Goal: Task Accomplishment & Management: Complete application form

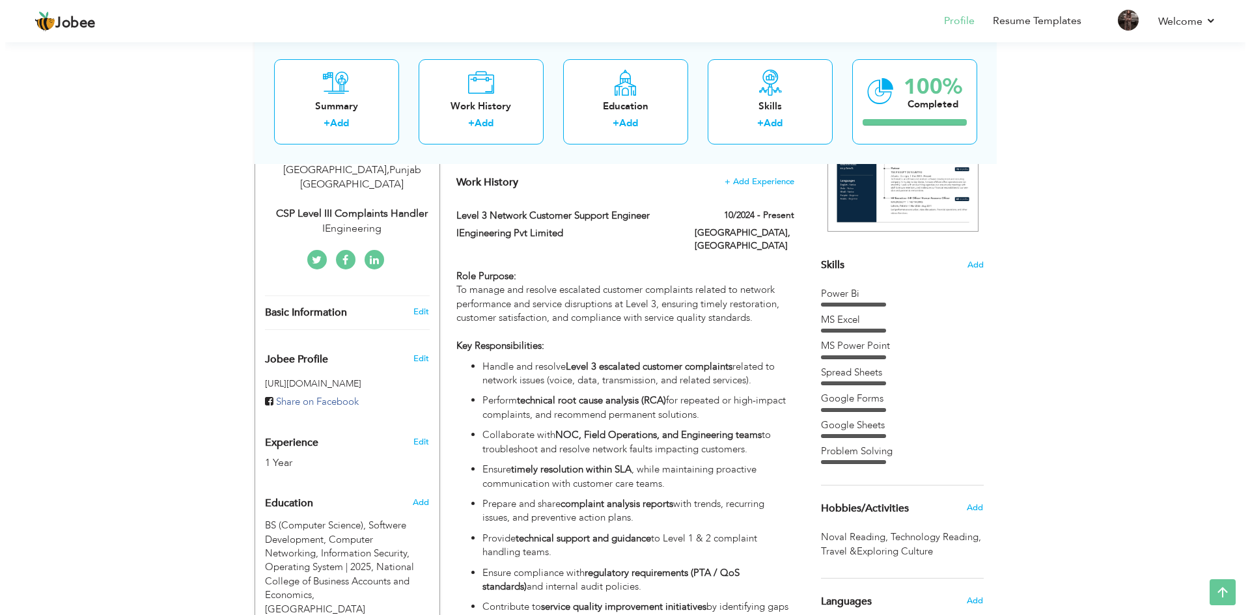
scroll to position [479, 0]
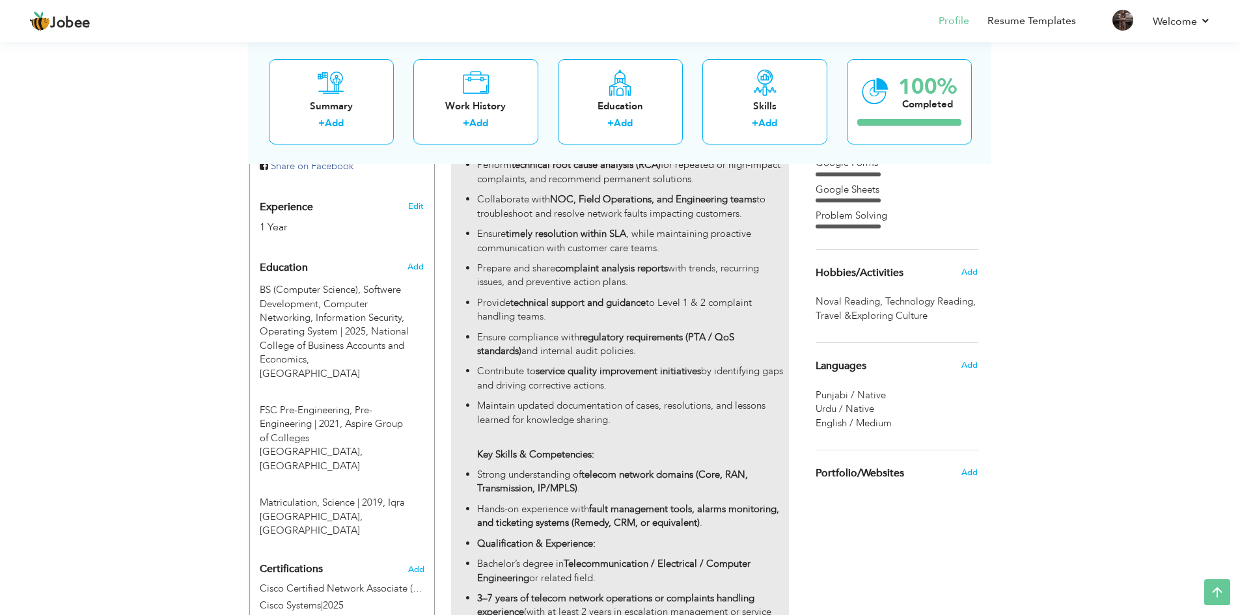
click at [671, 365] on strong "service quality improvement initiatives" at bounding box center [618, 371] width 165 height 13
type input "Level 3 Network Customer Support Engineer"
type input "IEngineering Pvt Limited"
type input "10/2024"
type input "[GEOGRAPHIC_DATA]"
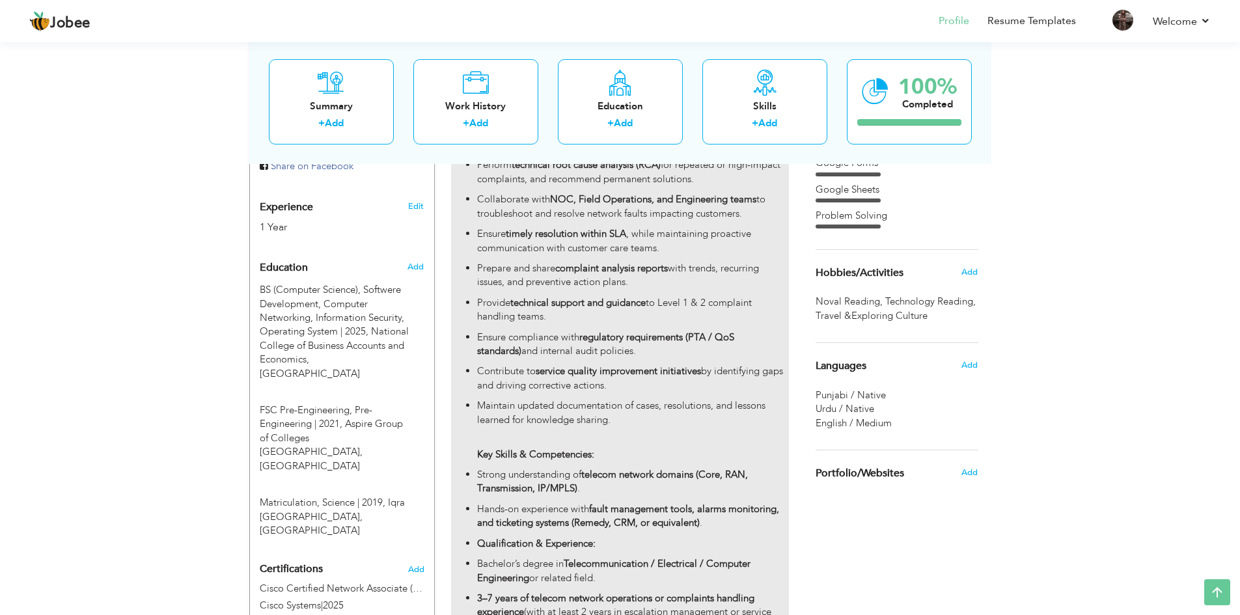
type input "[GEOGRAPHIC_DATA]"
checkbox input "true"
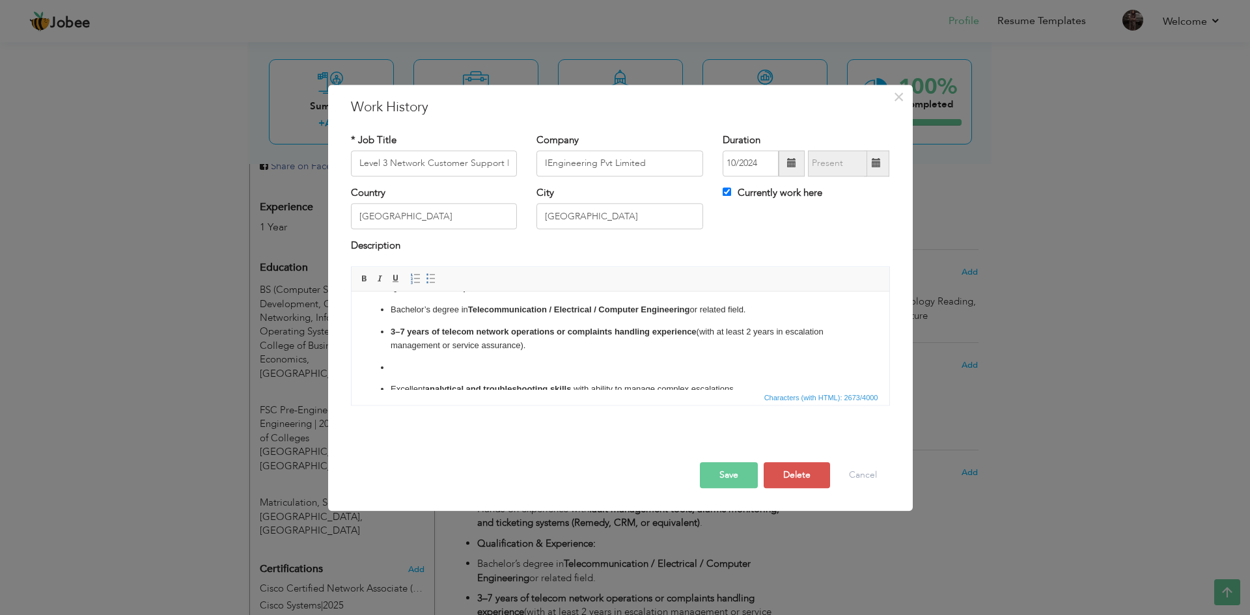
scroll to position [447, 0]
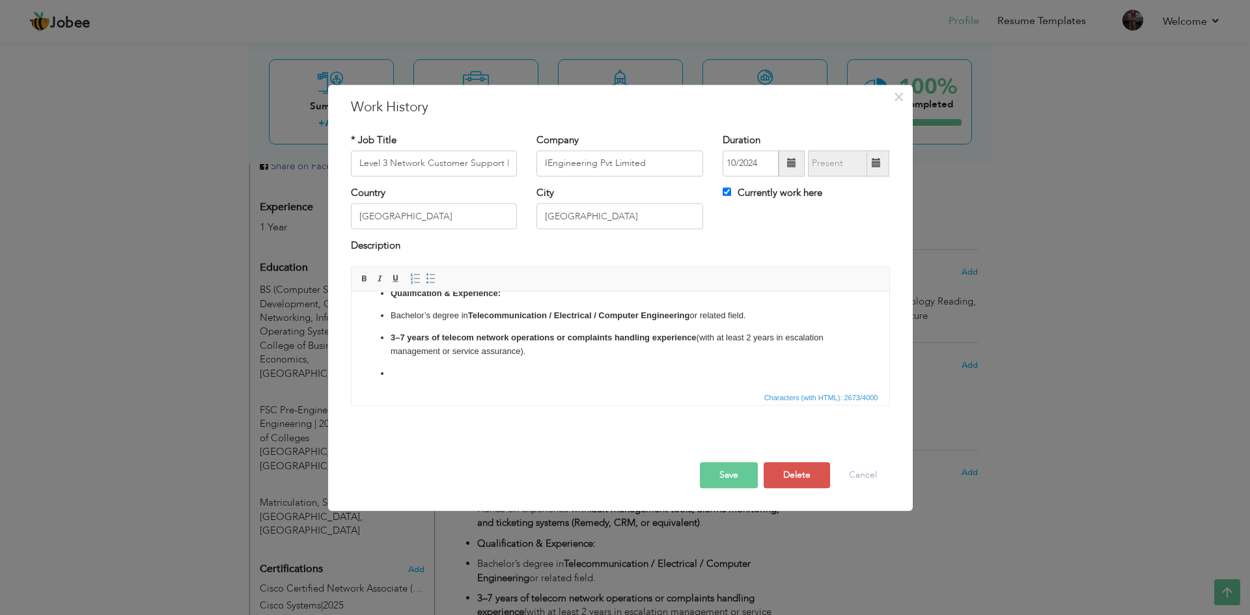
click at [404, 337] on strong "3–7 years of telecom network operations or complaints handling experience" at bounding box center [543, 338] width 306 height 10
click at [742, 337] on p "1 years of telecom network operations or complaints handling experience (with a…" at bounding box center [620, 344] width 460 height 27
drag, startPoint x: 767, startPoint y: 338, endPoint x: 748, endPoint y: 337, distance: 18.9
click at [748, 337] on p "1 years of telecom network operations or complaints handling experience (with a…" at bounding box center [620, 344] width 460 height 27
click at [765, 337] on p "1 years of telecom network operations or complaints handling experience (with a…" at bounding box center [620, 344] width 460 height 27
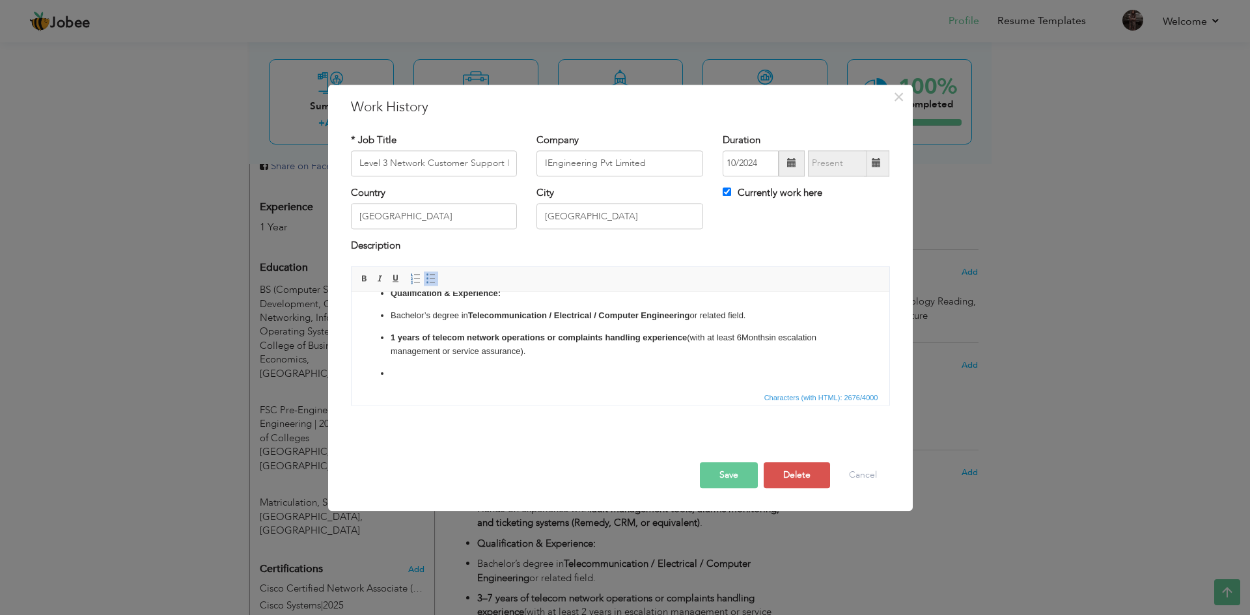
click at [397, 333] on strong "1 years of telecom network operations or complaints handling experience" at bounding box center [538, 338] width 296 height 10
click at [0, 0] on lt-strong "year" at bounding box center [0, 0] width 0 height 0
drag, startPoint x: 473, startPoint y: 314, endPoint x: 684, endPoint y: 318, distance: 211.7
click at [684, 318] on strong "Telecommunication / Electrical / Computer Engineering" at bounding box center [579, 316] width 222 height 10
drag, startPoint x: 650, startPoint y: 319, endPoint x: 557, endPoint y: 318, distance: 93.8
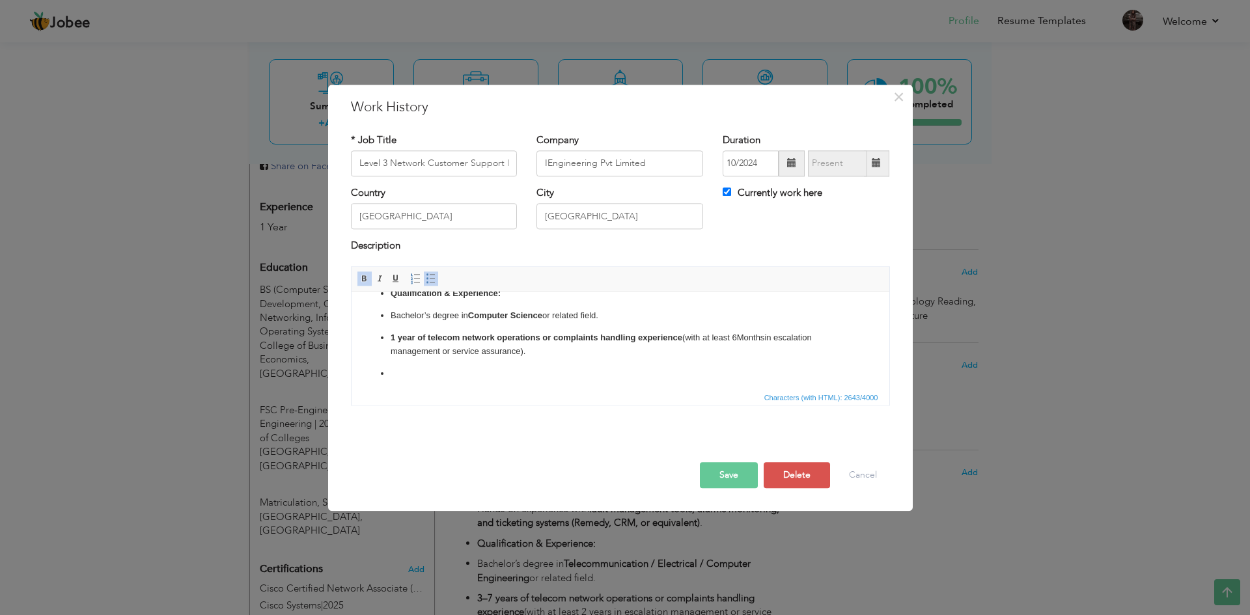
click at [557, 318] on p "Bachelor’s degree in Computer Science or related field." at bounding box center [620, 316] width 460 height 14
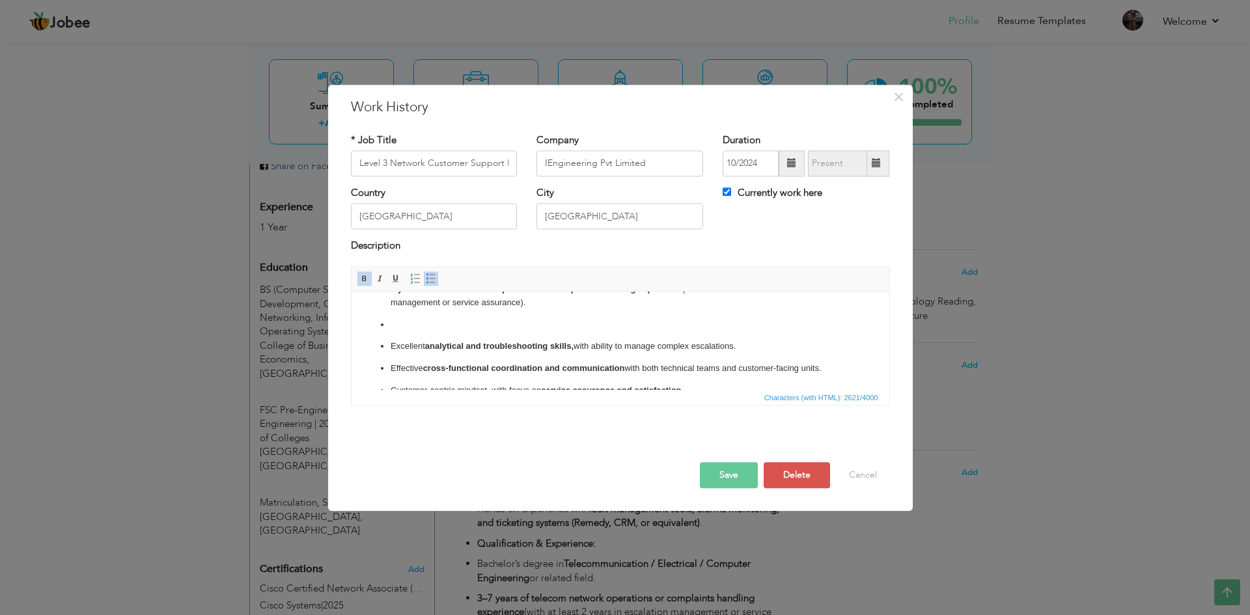
scroll to position [501, 0]
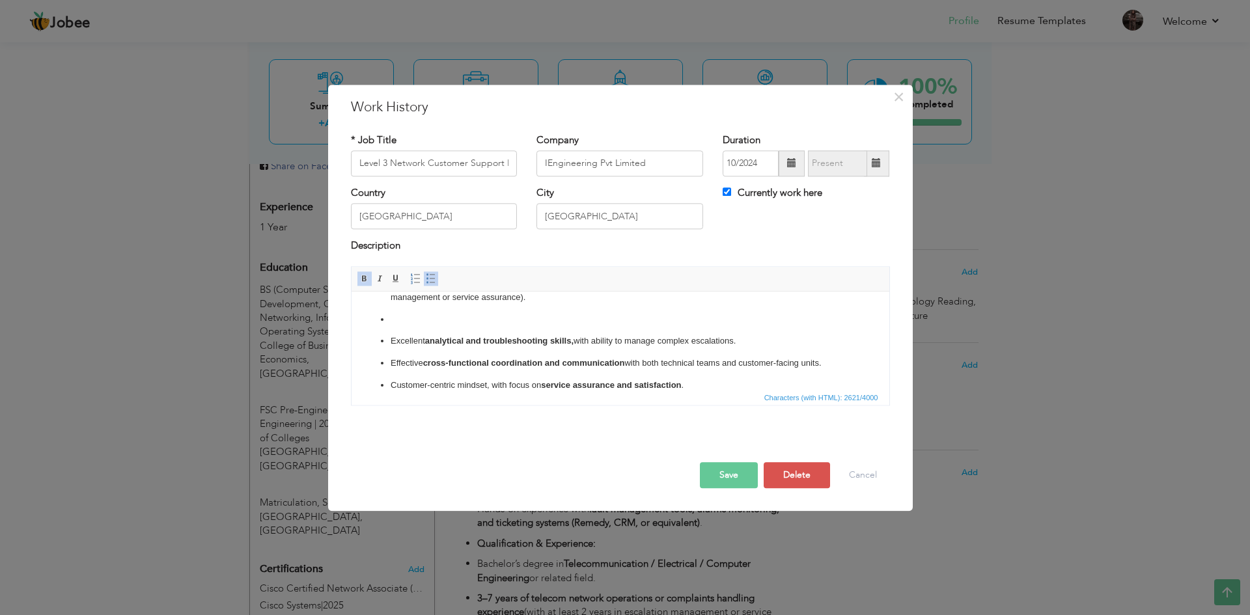
click at [492, 328] on ul "Handle and resolve Level 3 escalated customer complaints related to network iss…" at bounding box center [620, 147] width 512 height 491
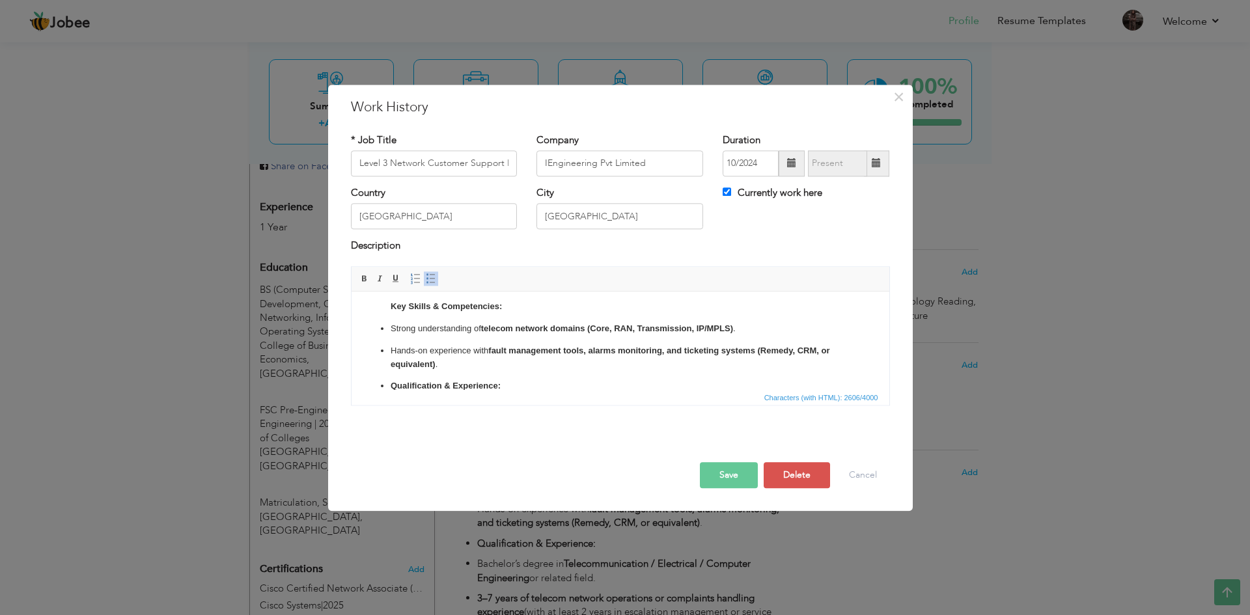
scroll to position [350, 0]
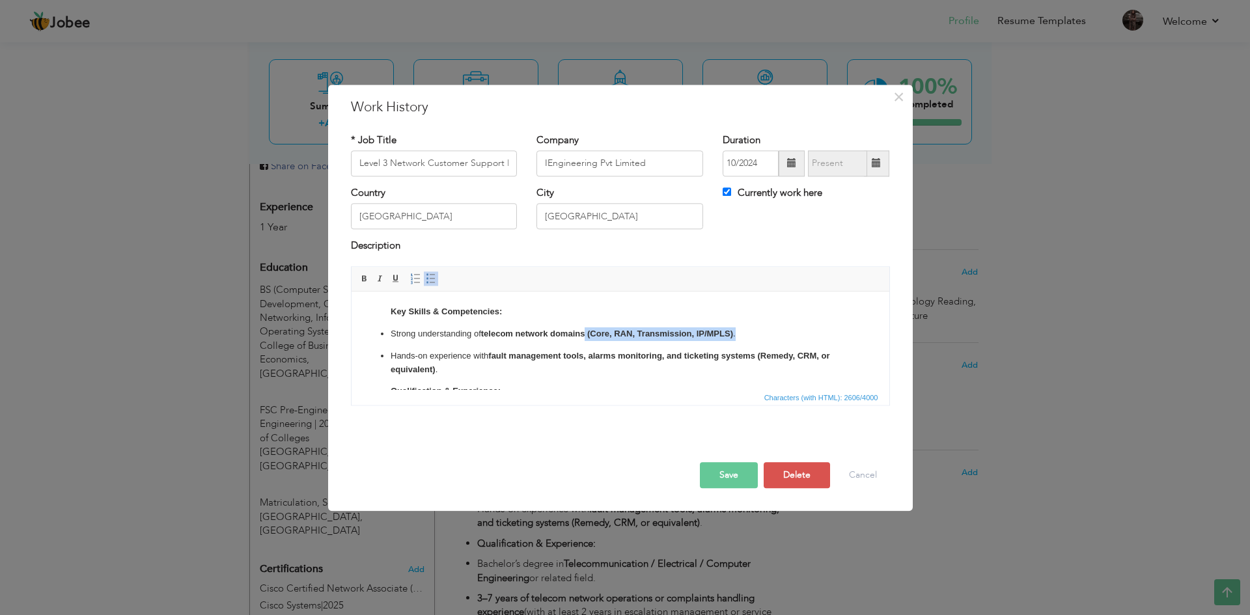
drag, startPoint x: 737, startPoint y: 337, endPoint x: 587, endPoint y: 331, distance: 150.5
click at [587, 331] on p "Strong understanding of telecom network domains (Core, RAN, Transmission, IP/MP…" at bounding box center [620, 335] width 460 height 14
click at [792, 354] on strong "fault management tools, alarms monitoring, and ticketing systems (Remedy, CRM, …" at bounding box center [610, 362] width 440 height 23
click at [798, 356] on strong "fault management tools, alarms monitoring, and ticketing systems (FM , CRM, or …" at bounding box center [599, 362] width 419 height 23
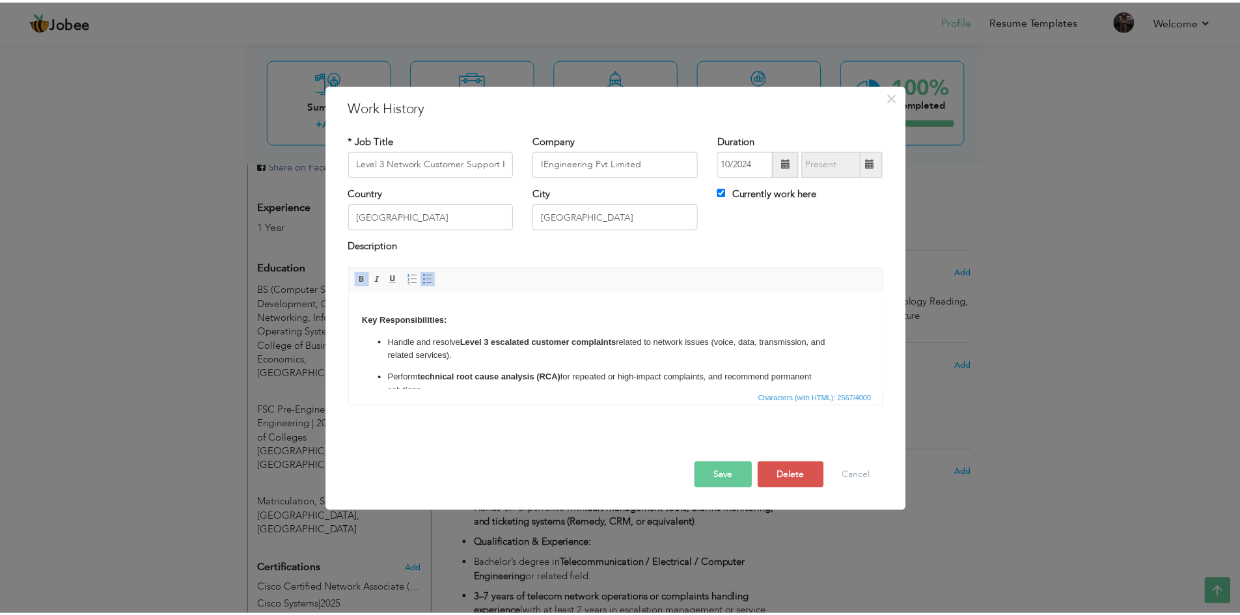
scroll to position [0, 0]
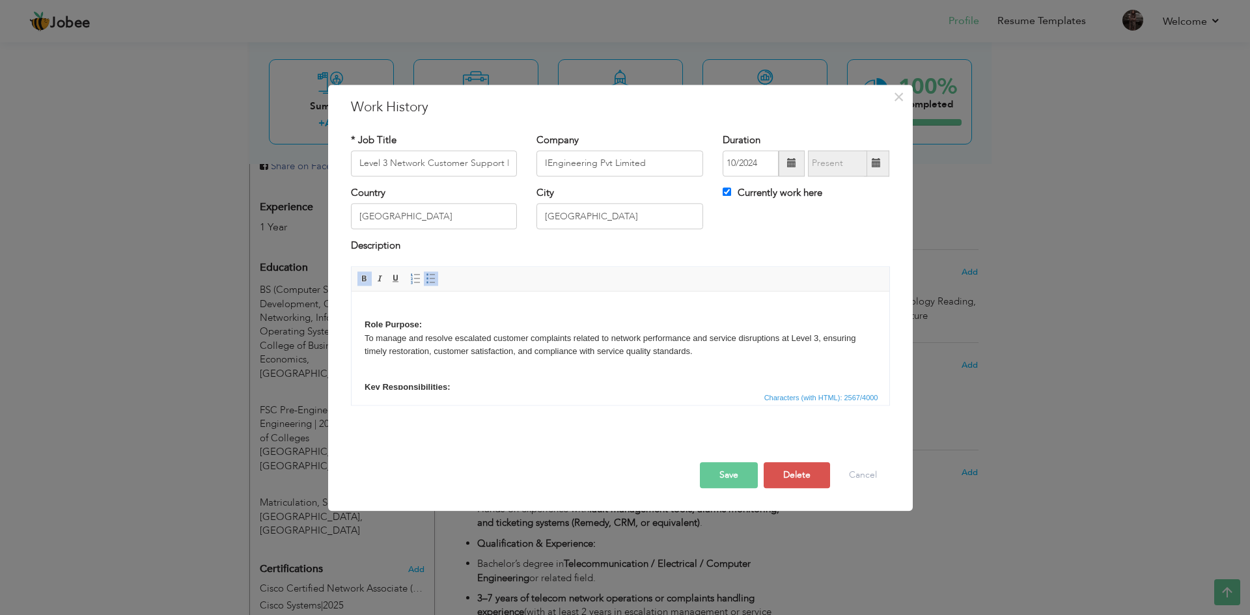
drag, startPoint x: 886, startPoint y: 355, endPoint x: 1208, endPoint y: 554, distance: 378.9
click at [731, 477] on button "Save" at bounding box center [729, 475] width 58 height 26
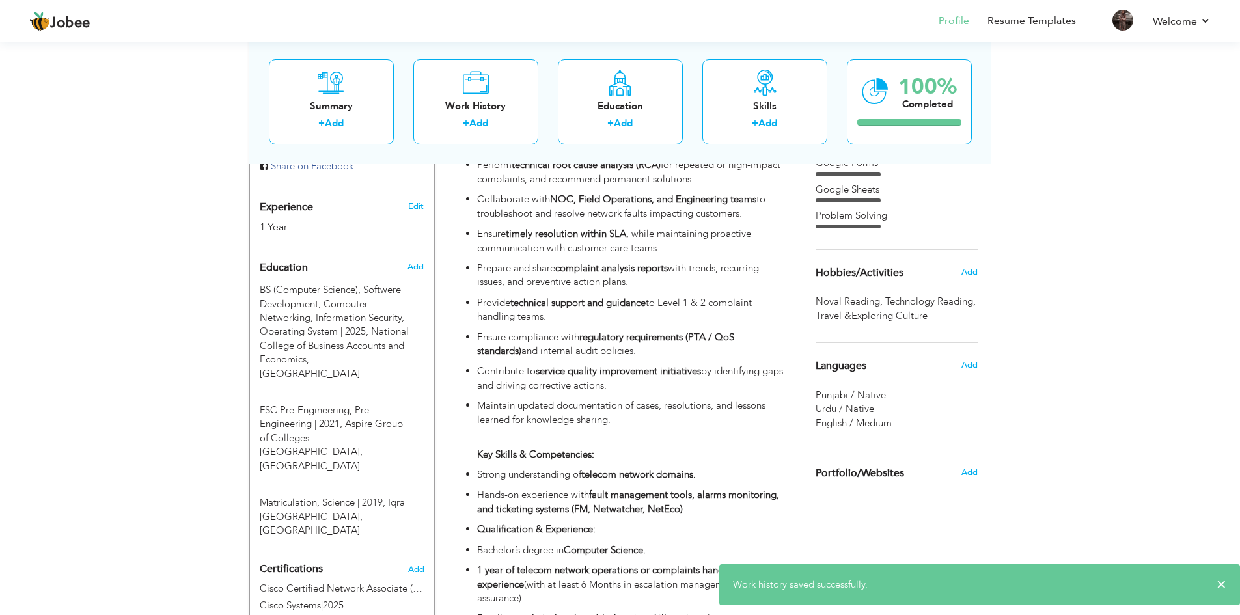
click at [1076, 23] on li "My Resume" at bounding box center [1085, 22] width 18 height 35
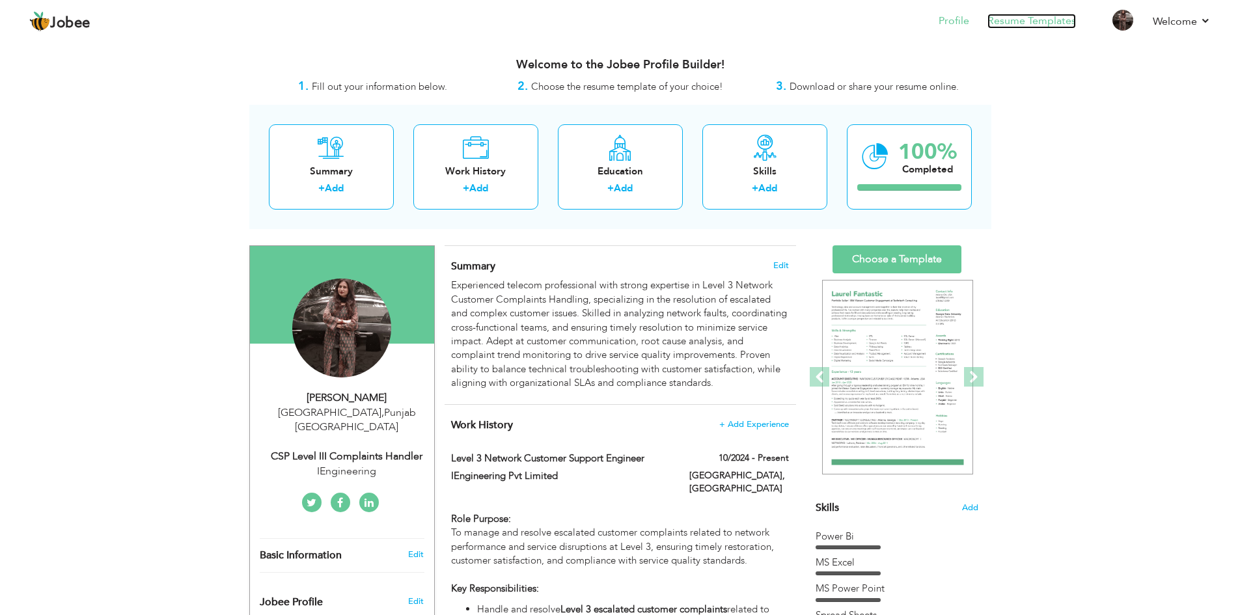
click at [1027, 25] on link "Resume Templates" at bounding box center [1032, 21] width 89 height 15
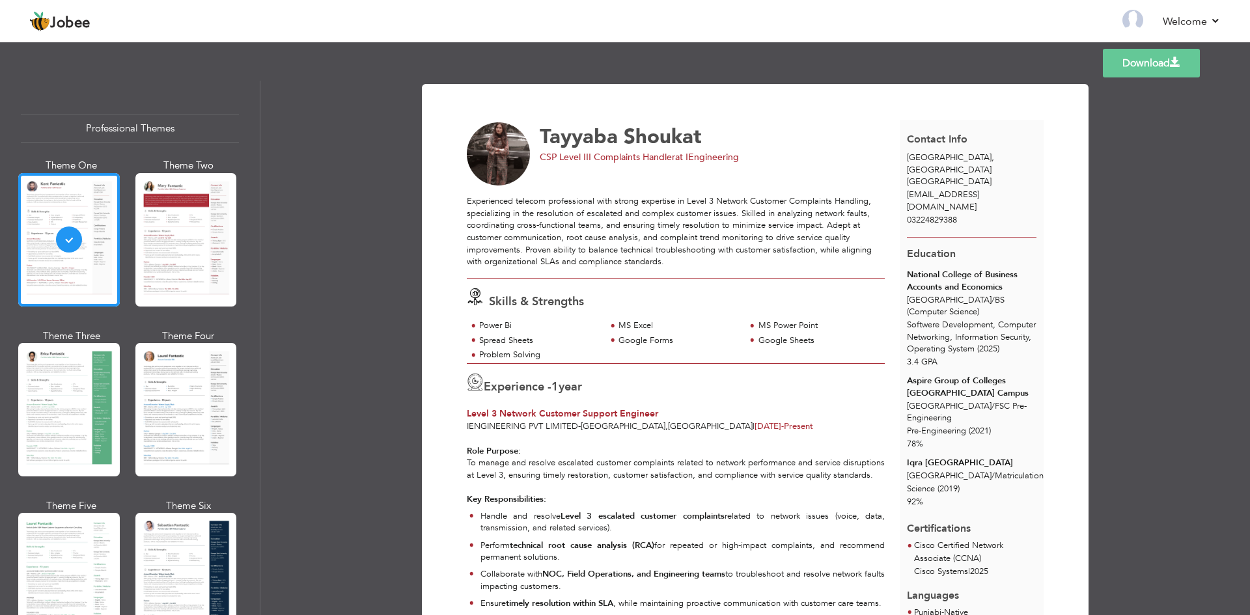
click at [1176, 61] on span at bounding box center [1175, 62] width 10 height 10
